Goal: Task Accomplishment & Management: Use online tool/utility

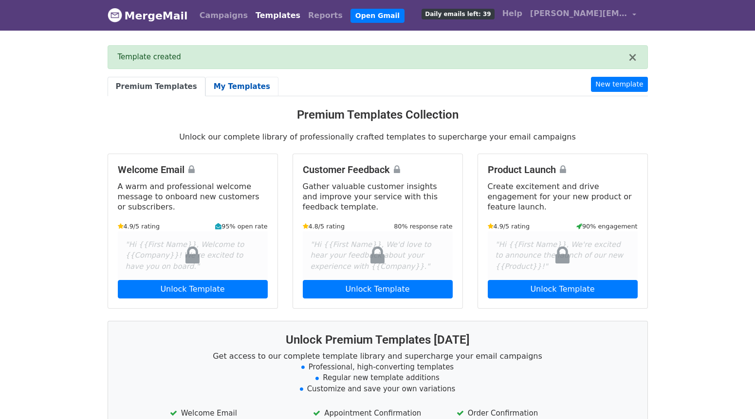
click at [228, 88] on link "My Templates" at bounding box center [241, 87] width 73 height 20
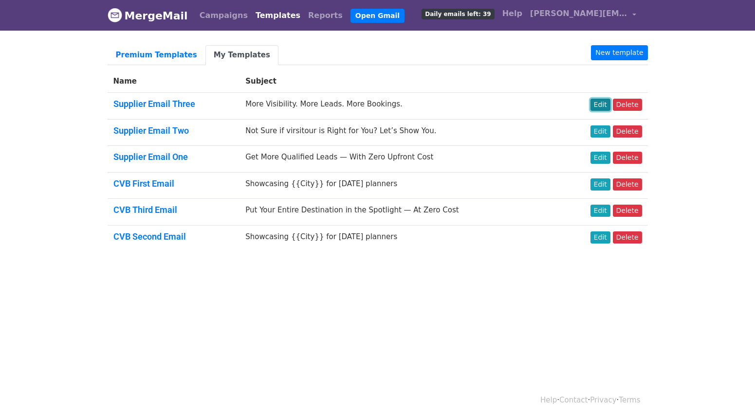
click at [600, 109] on link "Edit" at bounding box center [600, 105] width 20 height 12
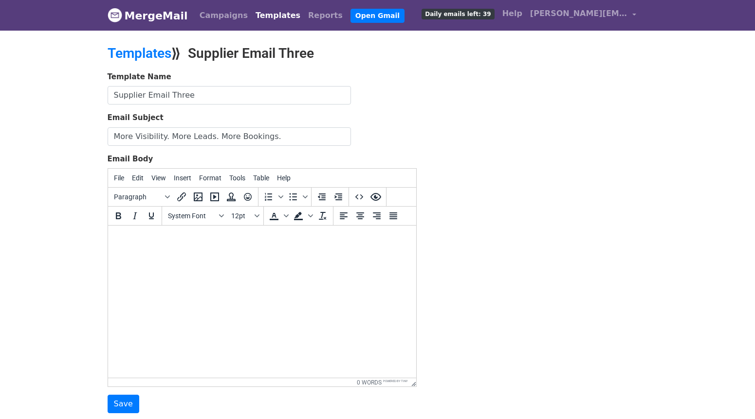
click at [136, 245] on html at bounding box center [262, 239] width 308 height 26
paste body
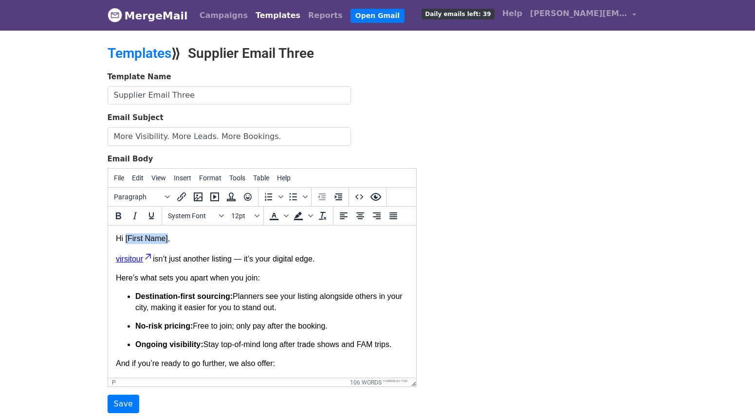
drag, startPoint x: 169, startPoint y: 239, endPoint x: 125, endPoint y: 238, distance: 44.3
click at [125, 238] on p "Hi [First Name]," at bounding box center [261, 239] width 292 height 11
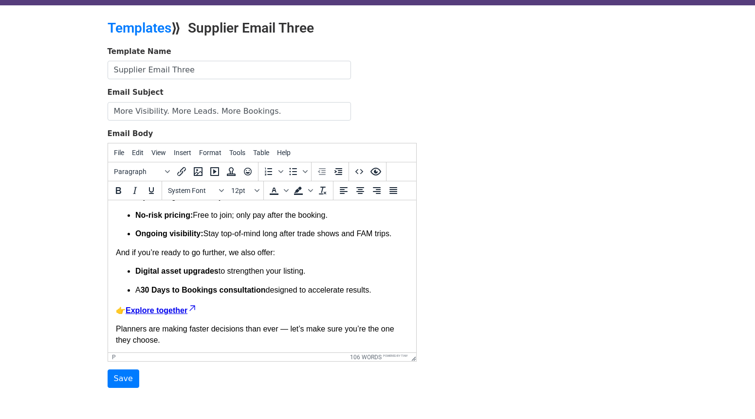
scroll to position [34, 0]
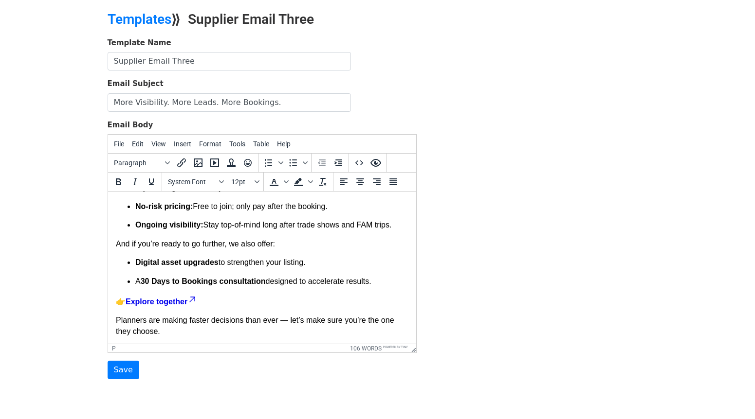
click at [169, 330] on p "Planners are making faster decisions than ever — let’s make sure you’re the one…" at bounding box center [261, 326] width 292 height 22
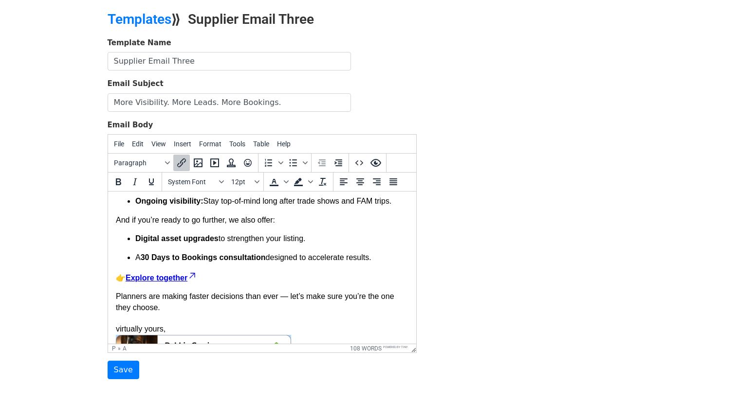
scroll to position [151, 0]
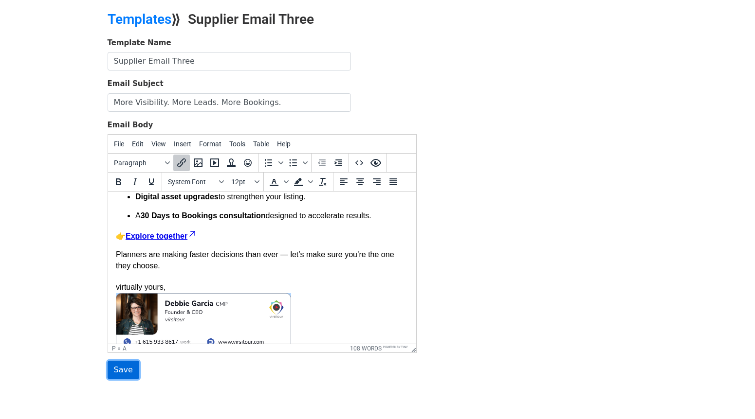
click at [111, 373] on input "Save" at bounding box center [124, 370] width 32 height 18
